Goal: Transaction & Acquisition: Purchase product/service

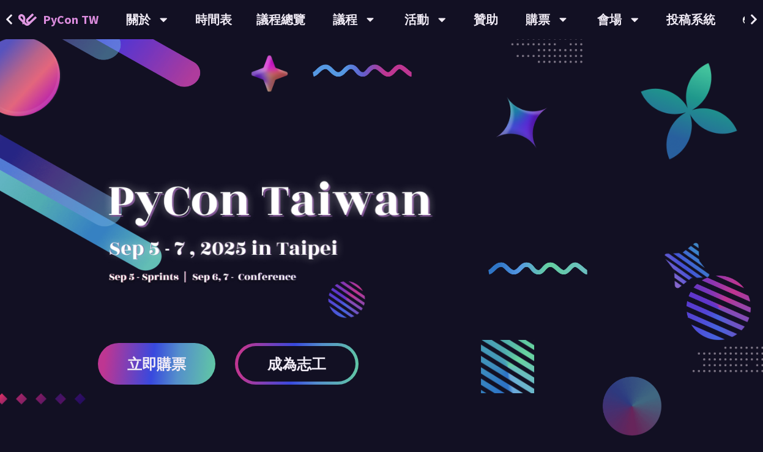
drag, startPoint x: 132, startPoint y: 342, endPoint x: 124, endPoint y: 135, distance: 207.6
click at [554, 88] on link "財務補助" at bounding box center [546, 91] width 118 height 29
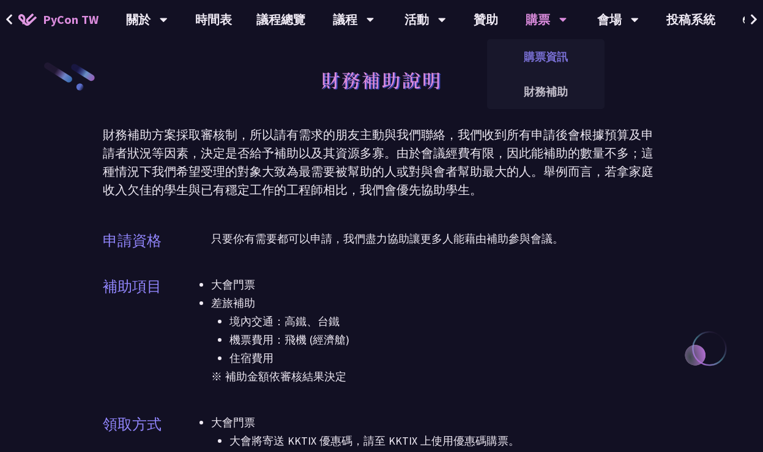
click at [540, 53] on link "購票資訊" at bounding box center [546, 56] width 118 height 29
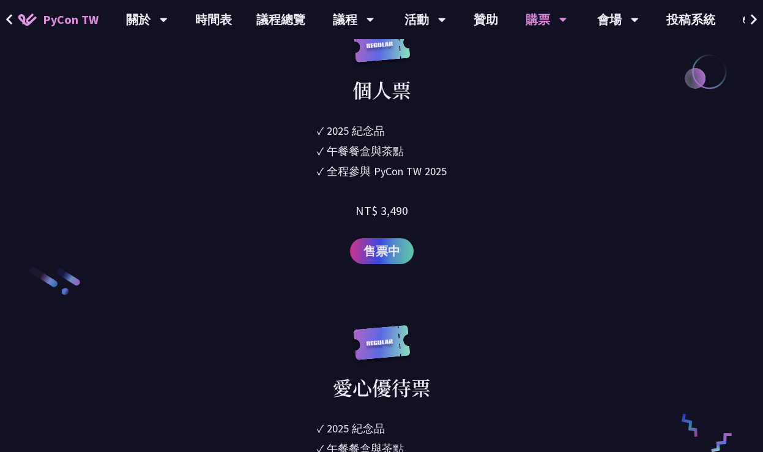
scroll to position [1652, 0]
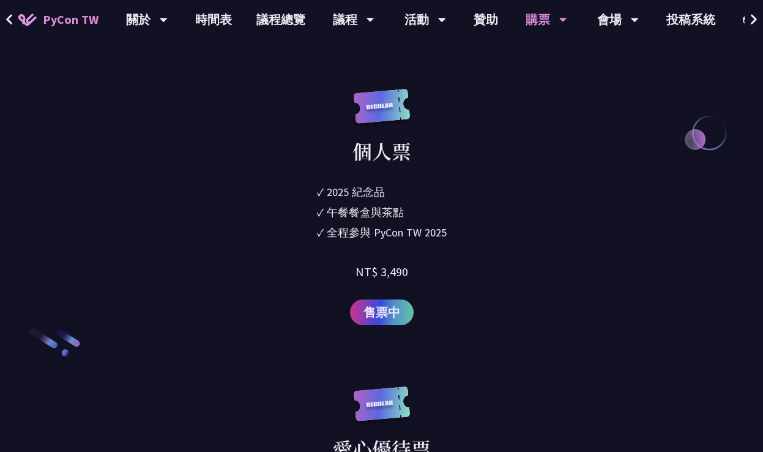
drag, startPoint x: 324, startPoint y: 190, endPoint x: 467, endPoint y: 227, distance: 147.8
click at [467, 227] on div "個人票 ✓ 2025 紀念品 ✓ 午餐餐盒與茶點 ✓ 全程參與 PyCon TW 2025 NT$ 3,490 售票中" at bounding box center [381, 207] width 367 height 236
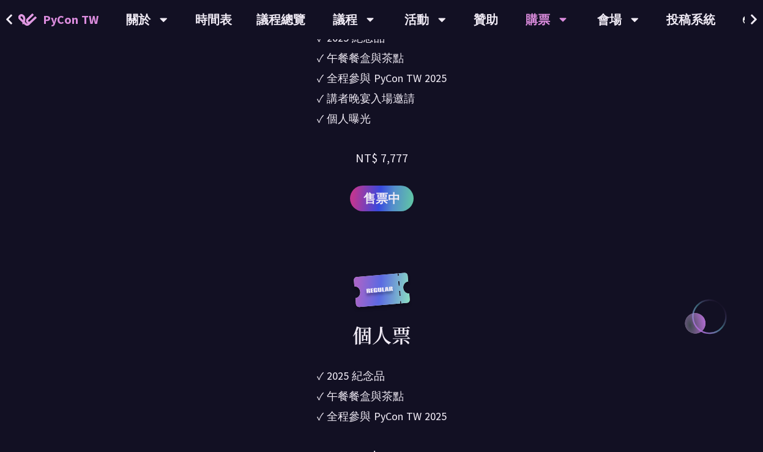
scroll to position [1591, 0]
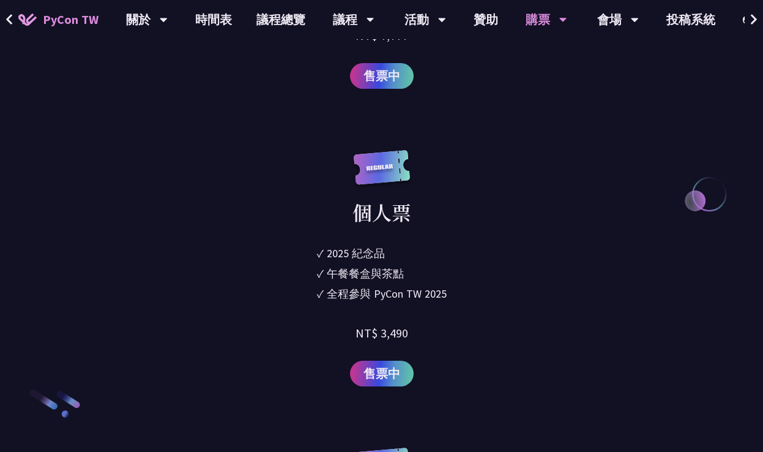
click at [497, 198] on div "個人票 ✓ 2025 紀念品 ✓ 午餐餐盒與茶點 ✓ 全程參與 PyCon TW 2025 NT$ 3,490 售票中" at bounding box center [381, 268] width 367 height 236
click at [388, 371] on span "售票中" at bounding box center [382, 373] width 37 height 18
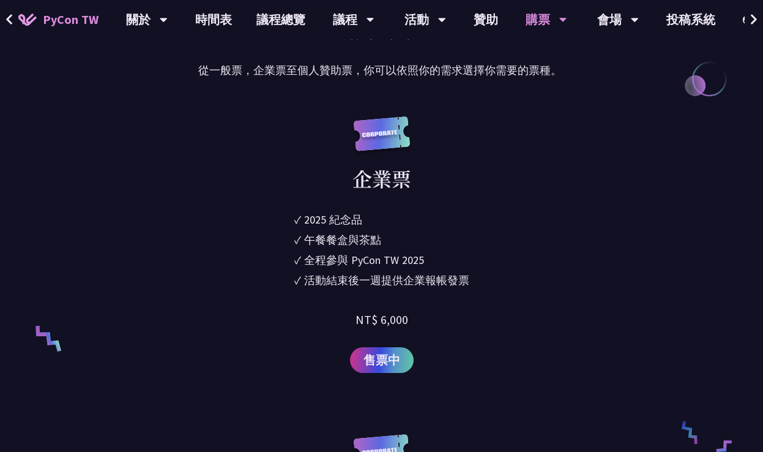
scroll to position [979, 0]
